Goal: Transaction & Acquisition: Subscribe to service/newsletter

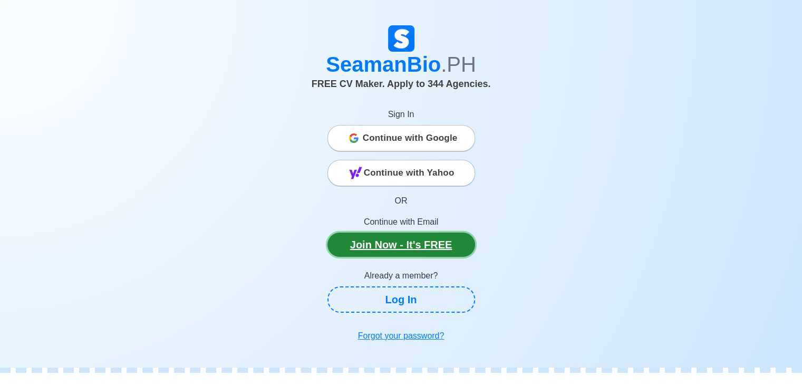
click at [405, 244] on link "Join Now - It's FREE" at bounding box center [402, 245] width 148 height 24
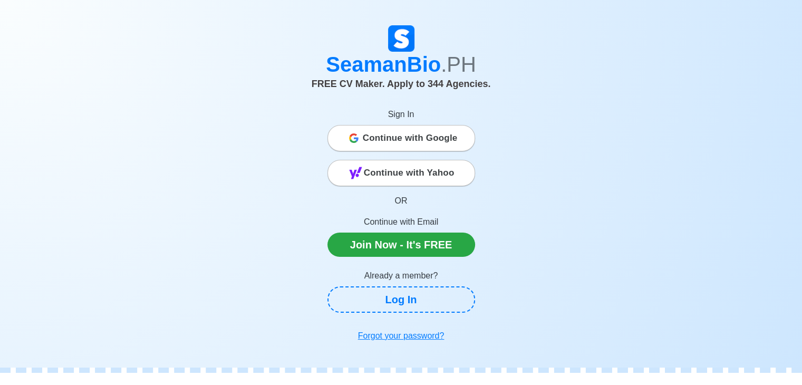
click at [400, 141] on span "Continue with Google" at bounding box center [410, 138] width 95 height 21
